Goal: Navigation & Orientation: Understand site structure

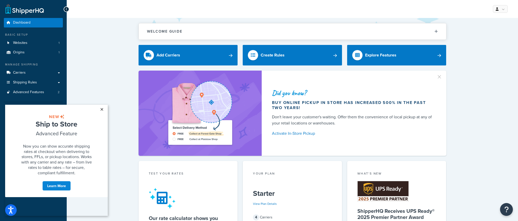
click at [101, 109] on link "×" at bounding box center [101, 109] width 9 height 9
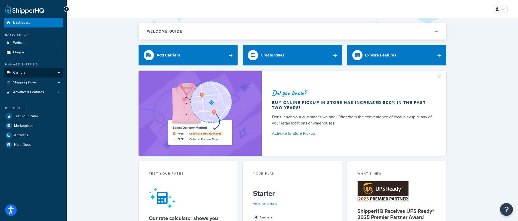
click at [24, 73] on span "Carriers" at bounding box center [19, 73] width 13 height 4
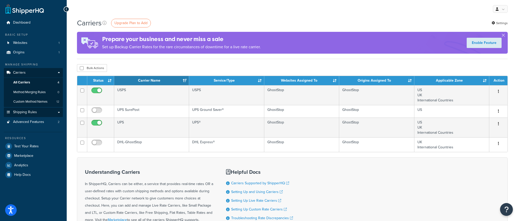
click at [23, 110] on span "Shipping Rules" at bounding box center [25, 112] width 24 height 4
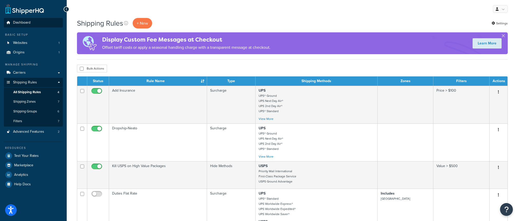
click at [20, 24] on span "Dashboard" at bounding box center [21, 23] width 17 height 4
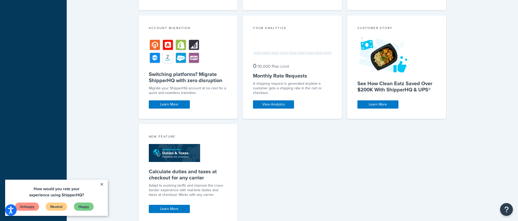
scroll to position [263, 0]
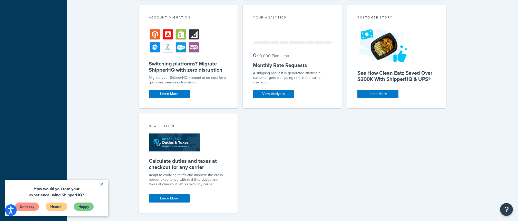
click at [102, 183] on link "×" at bounding box center [101, 184] width 9 height 9
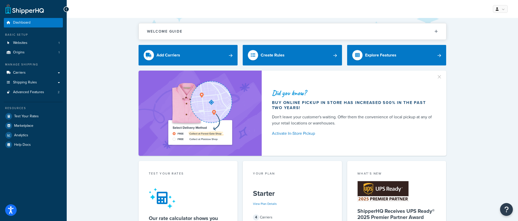
scroll to position [0, 0]
click at [30, 92] on span "Advanced Features" at bounding box center [28, 92] width 31 height 4
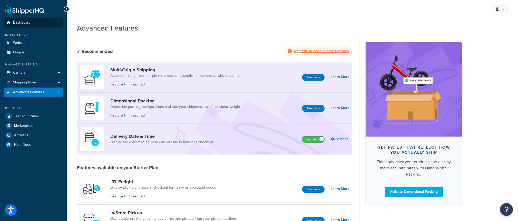
click at [16, 21] on span "Dashboard" at bounding box center [21, 23] width 17 height 4
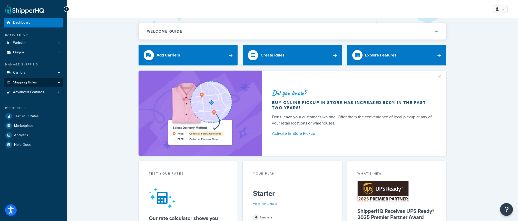
click at [46, 83] on link "Shipping Rules" at bounding box center [33, 82] width 59 height 9
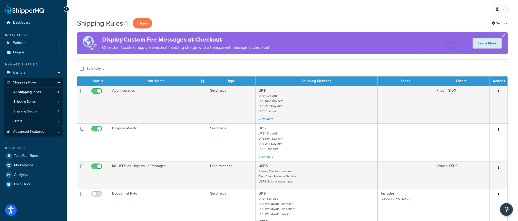
click at [44, 130] on link "Advanced Features 2" at bounding box center [33, 131] width 59 height 9
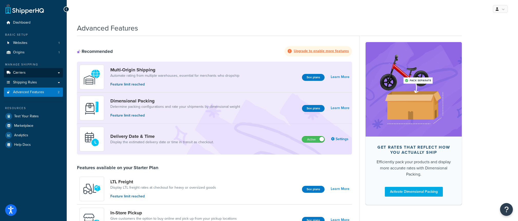
click at [41, 75] on link "Carriers" at bounding box center [33, 72] width 59 height 9
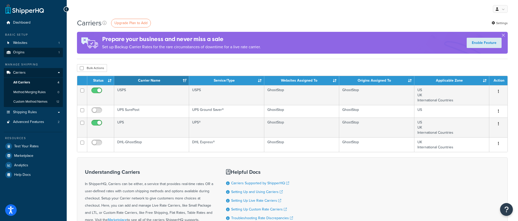
click at [26, 50] on link "Origins 1" at bounding box center [33, 52] width 59 height 9
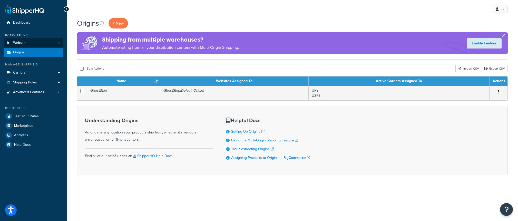
click at [20, 44] on span "Websites" at bounding box center [20, 43] width 14 height 4
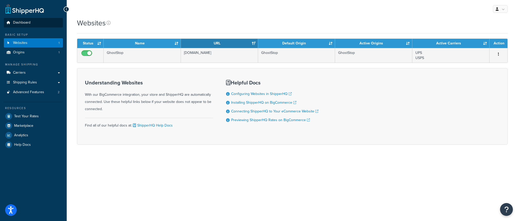
click at [25, 24] on span "Dashboard" at bounding box center [21, 23] width 17 height 4
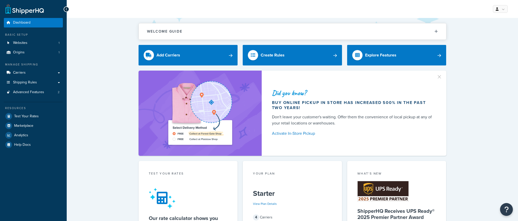
click at [65, 10] on icon at bounding box center [66, 9] width 2 height 4
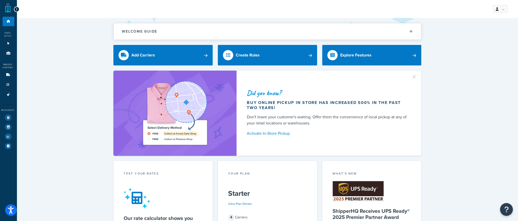
click at [10, 21] on icon at bounding box center [8, 21] width 5 height 3
click at [15, 9] on div at bounding box center [17, 9] width 6 height 6
click at [9, 22] on icon at bounding box center [8, 21] width 5 height 3
